Goal: Find specific page/section: Find specific page/section

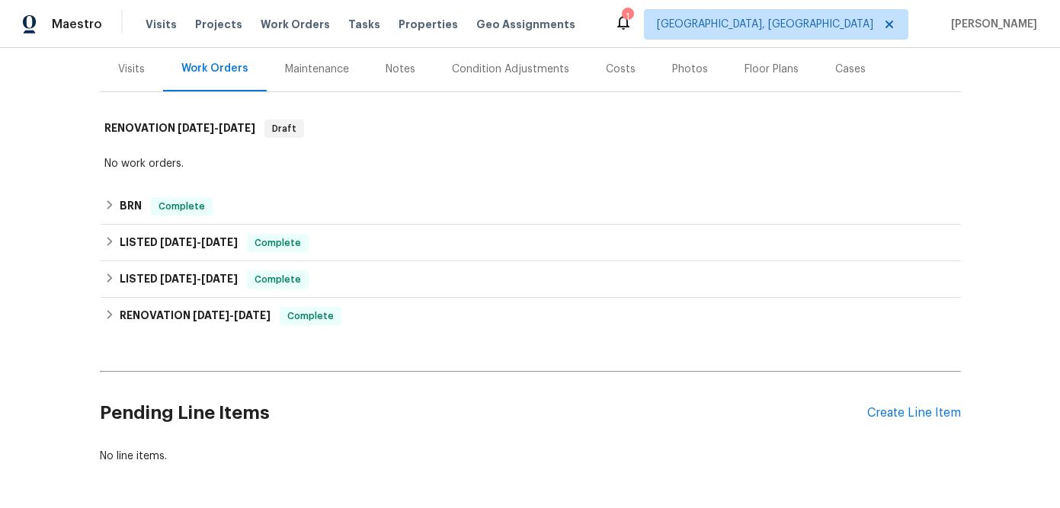
scroll to position [187, 0]
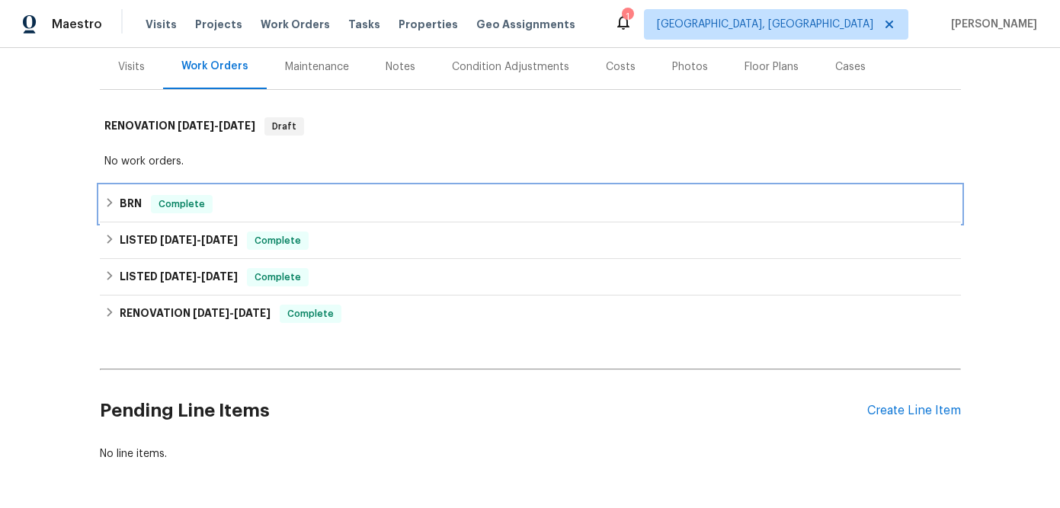
click at [136, 197] on h6 "BRN" at bounding box center [131, 204] width 22 height 18
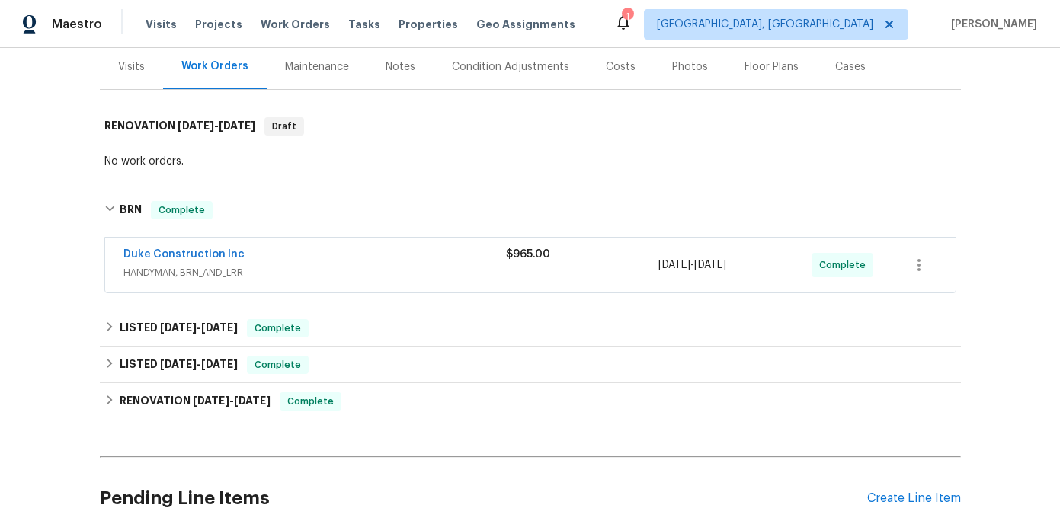
click at [333, 267] on span "HANDYMAN, BRN_AND_LRR" at bounding box center [314, 272] width 383 height 15
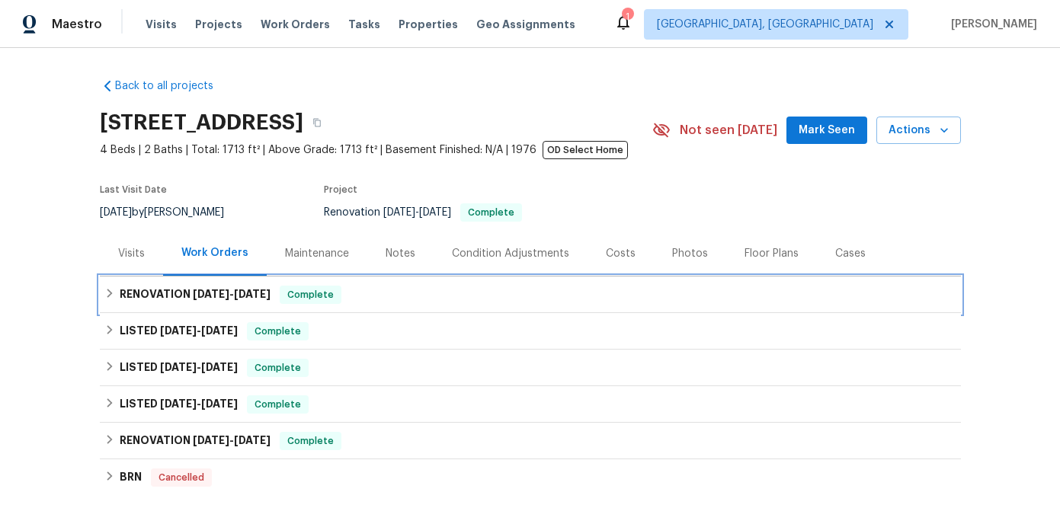
click at [243, 290] on span "6/9/25" at bounding box center [252, 294] width 37 height 11
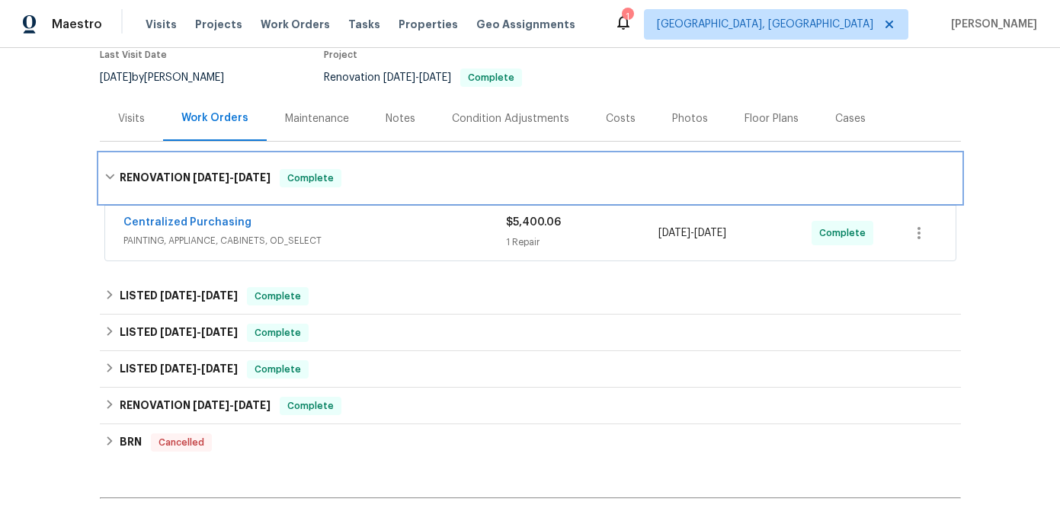
scroll to position [140, 0]
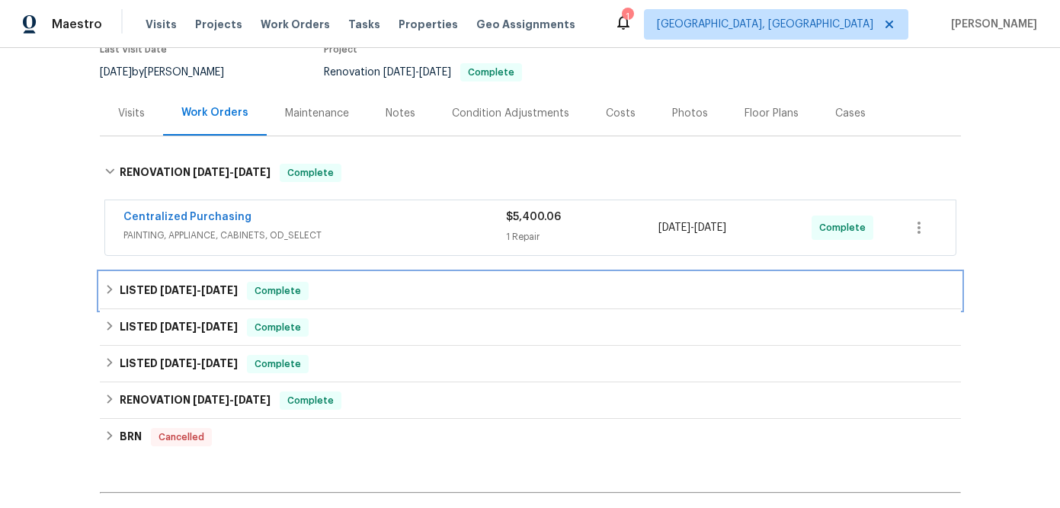
click at [197, 286] on span "5/16/25" at bounding box center [178, 290] width 37 height 11
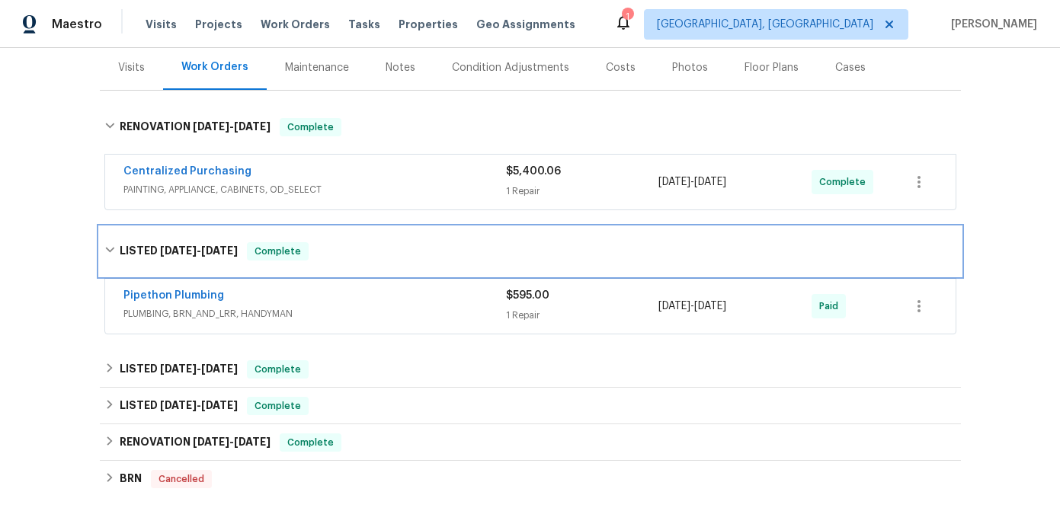
scroll to position [226, 0]
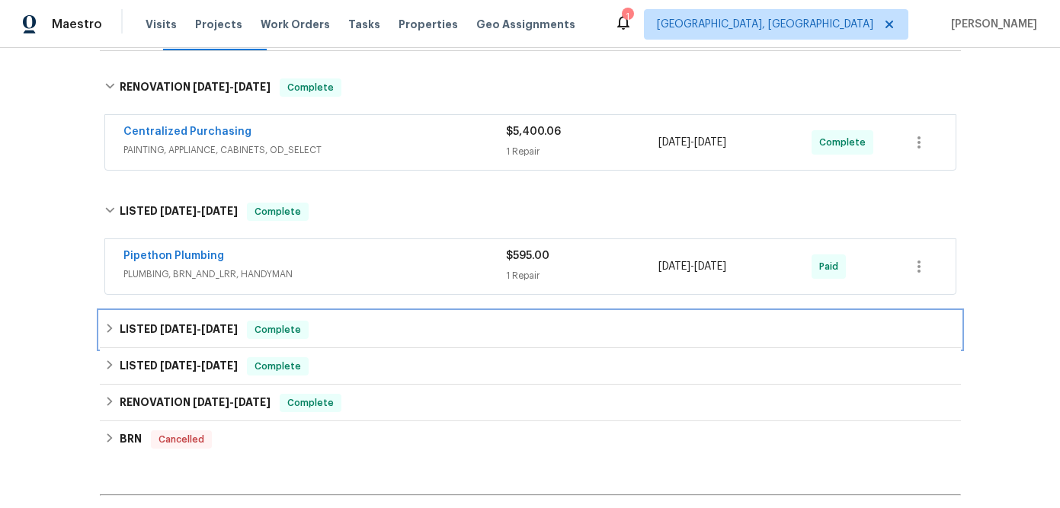
click at [184, 322] on h6 "LISTED 4/28/25 - 4/28/25" at bounding box center [179, 330] width 118 height 18
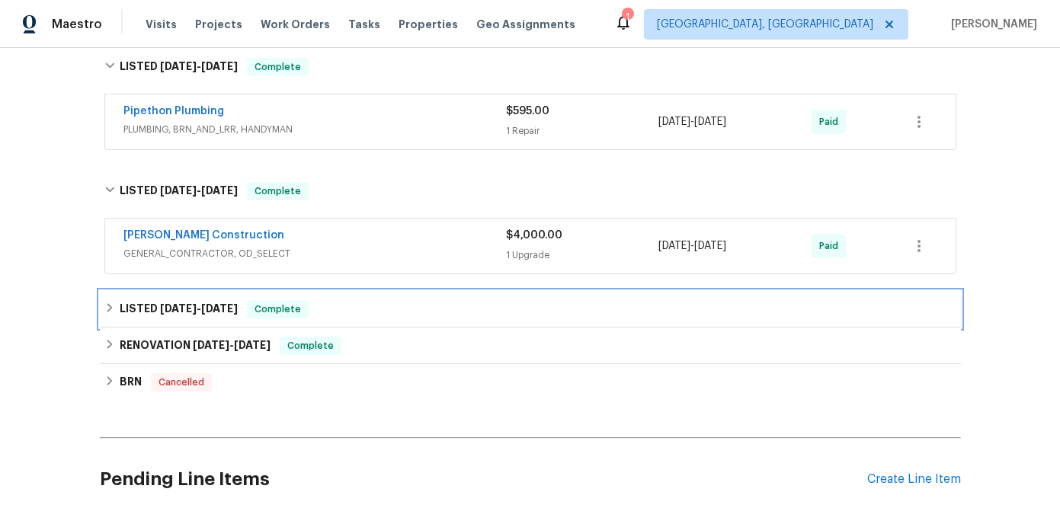
click at [191, 313] on span "4/8/25" at bounding box center [178, 308] width 37 height 11
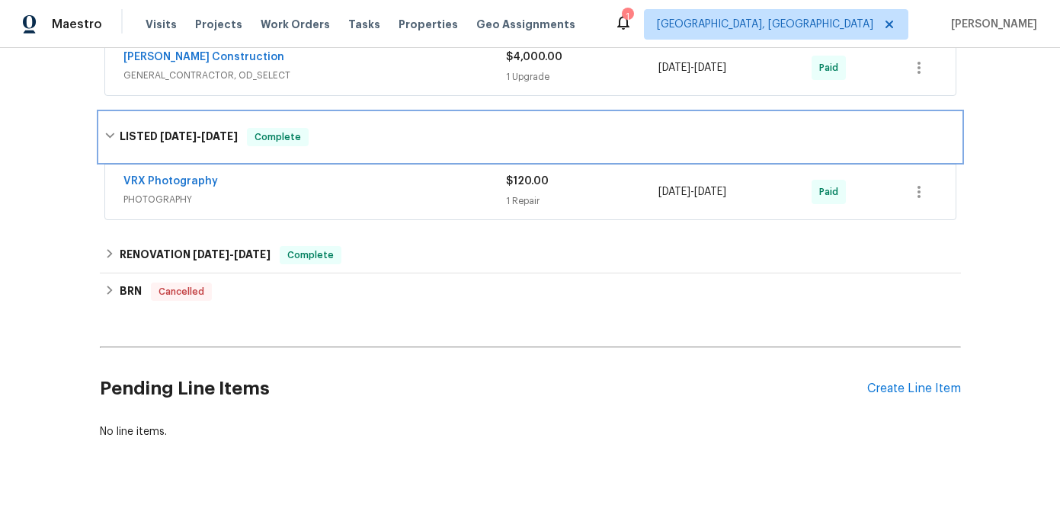
scroll to position [553, 0]
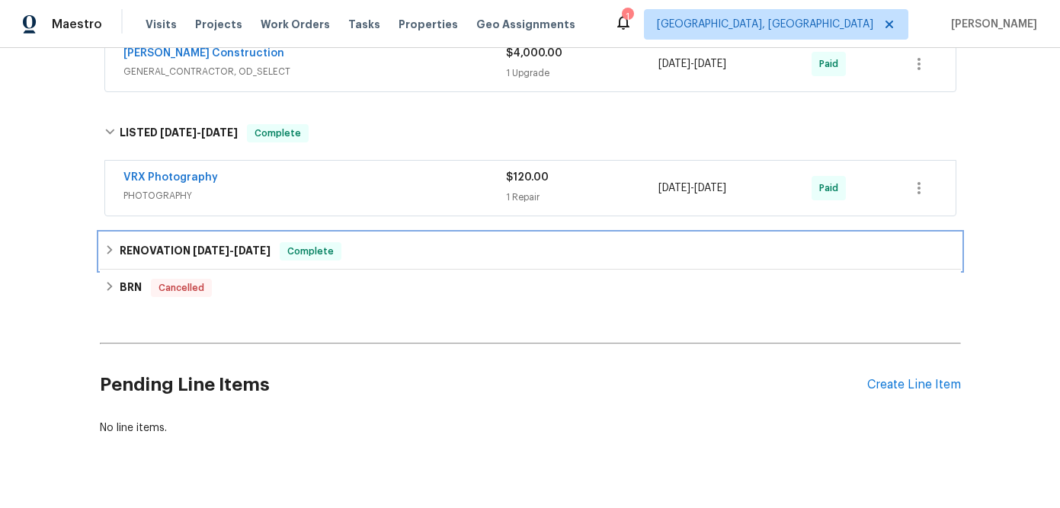
click at [194, 258] on h6 "RENOVATION 1/10/25 - 3/20/25" at bounding box center [195, 251] width 151 height 18
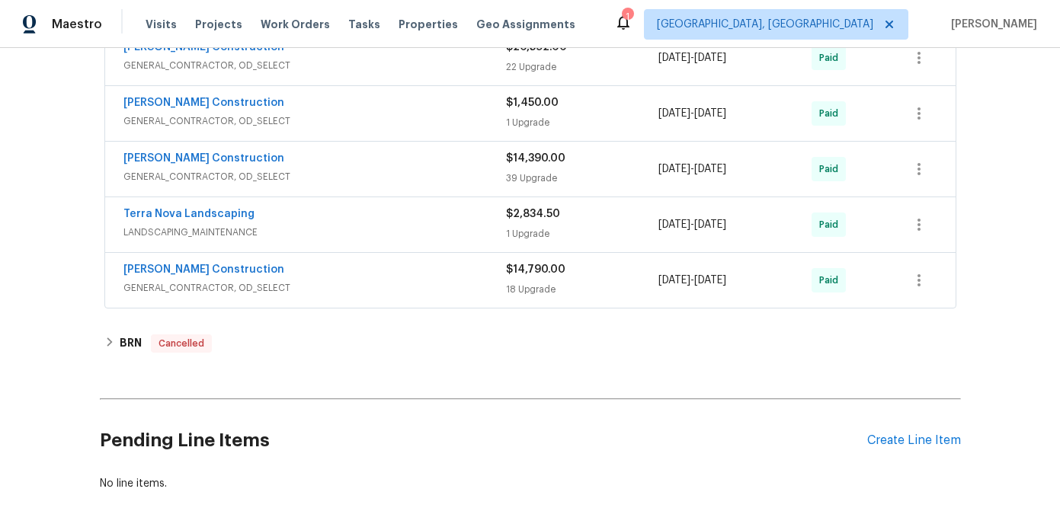
scroll to position [1245, 0]
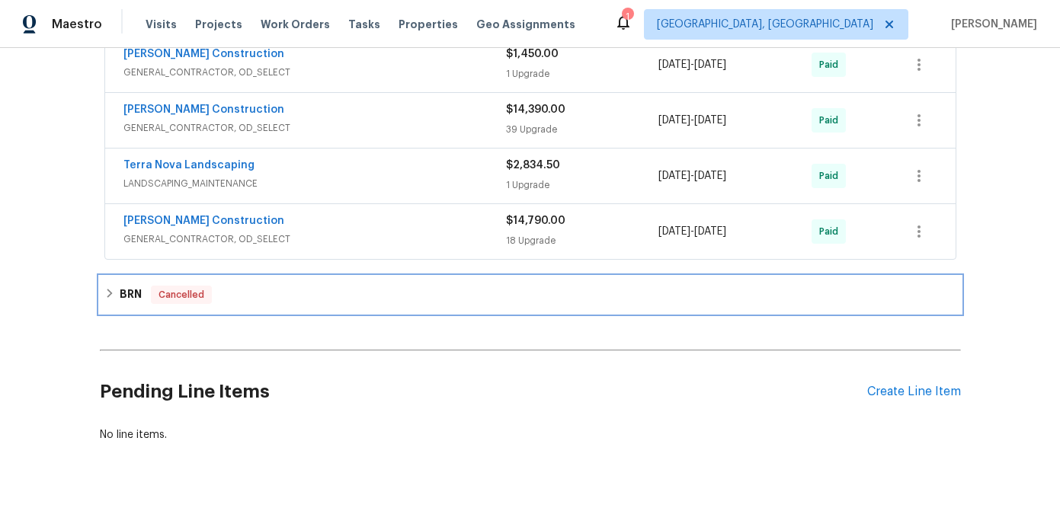
click at [131, 294] on h6 "BRN" at bounding box center [131, 295] width 22 height 18
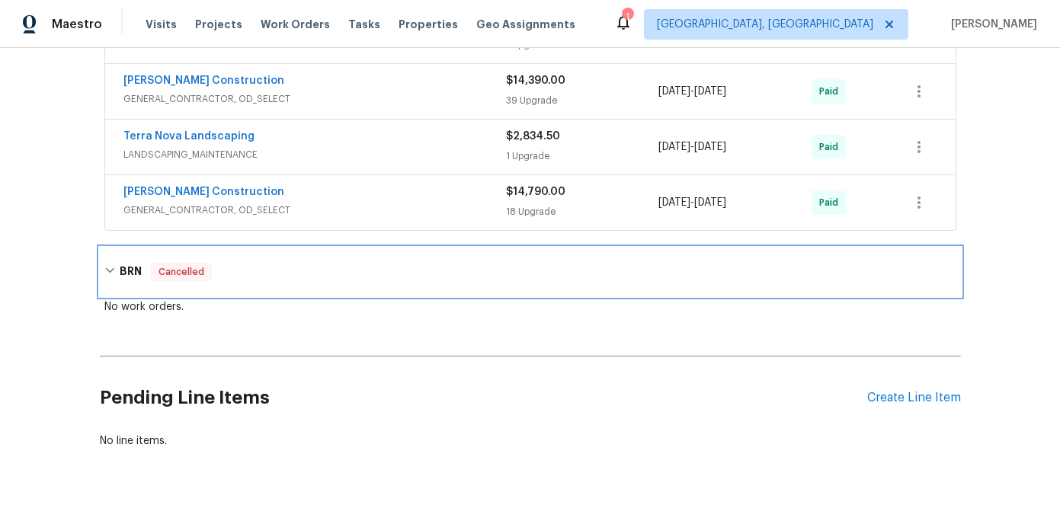
scroll to position [1319, 0]
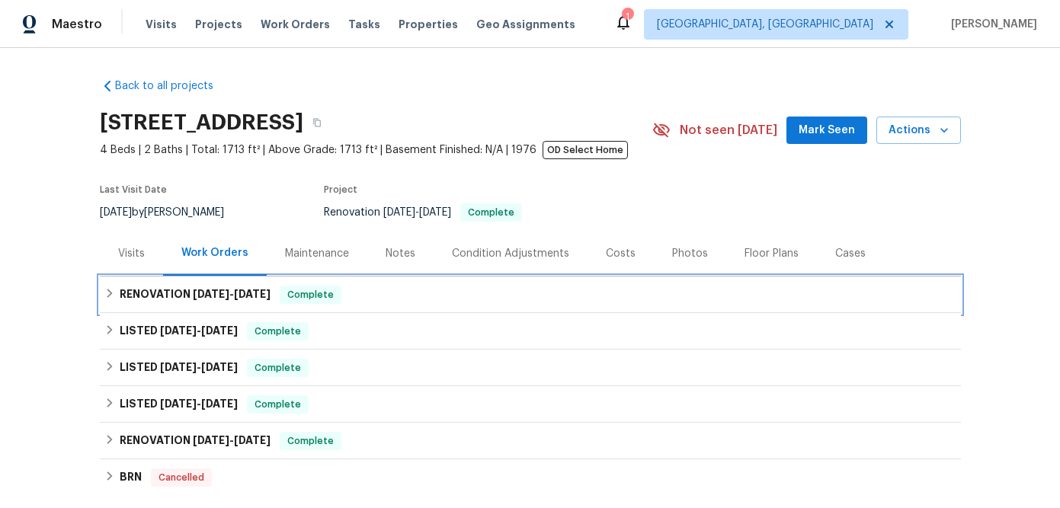
click at [232, 289] on h6 "RENOVATION 6/9/25 - 6/9/25" at bounding box center [195, 295] width 151 height 18
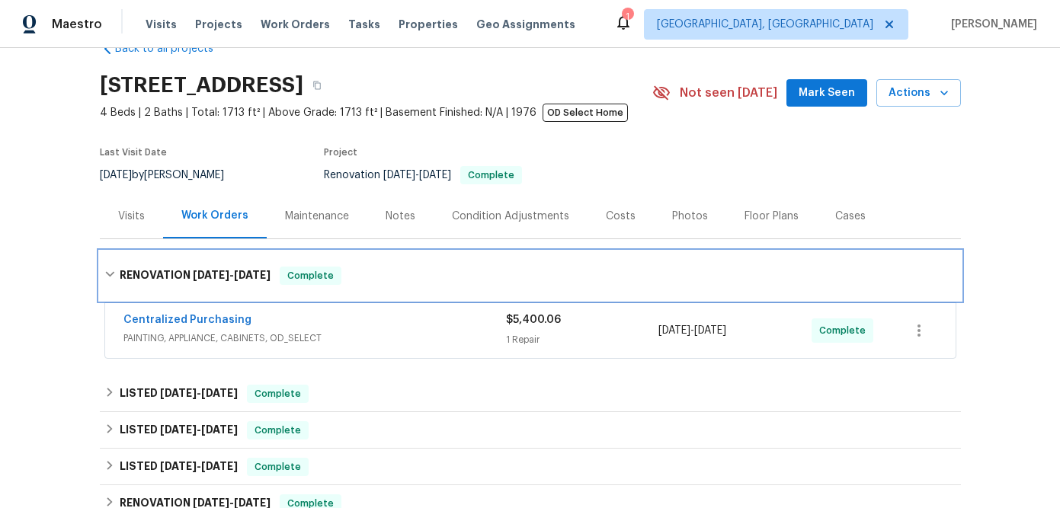
scroll to position [54, 0]
